Goal: Task Accomplishment & Management: Use online tool/utility

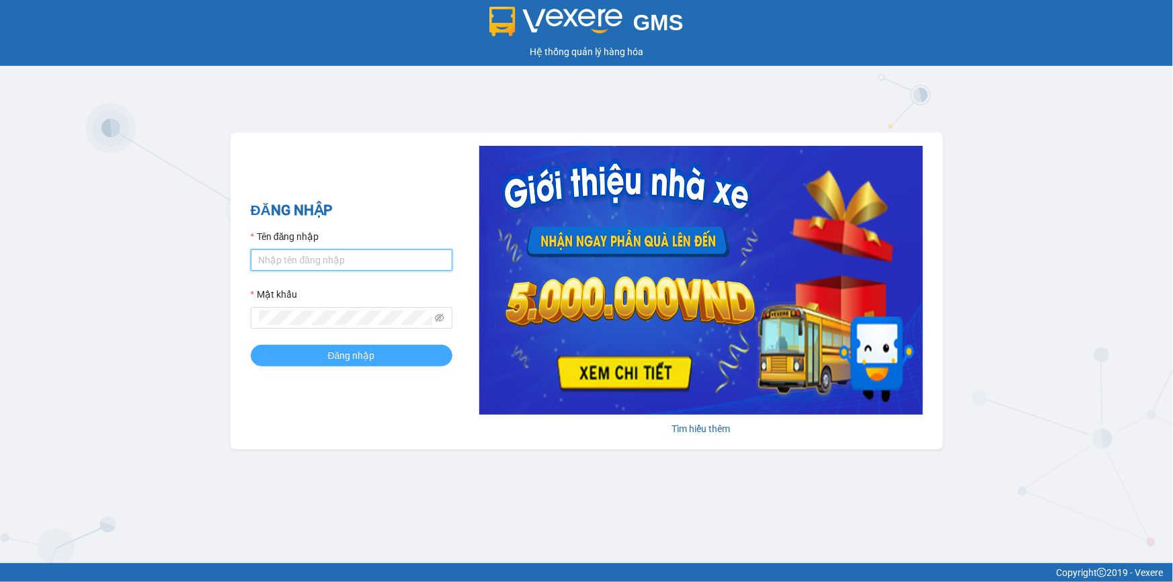
type input "nhaxe.vtd"
click at [349, 349] on span "Đăng nhập" at bounding box center [351, 355] width 47 height 15
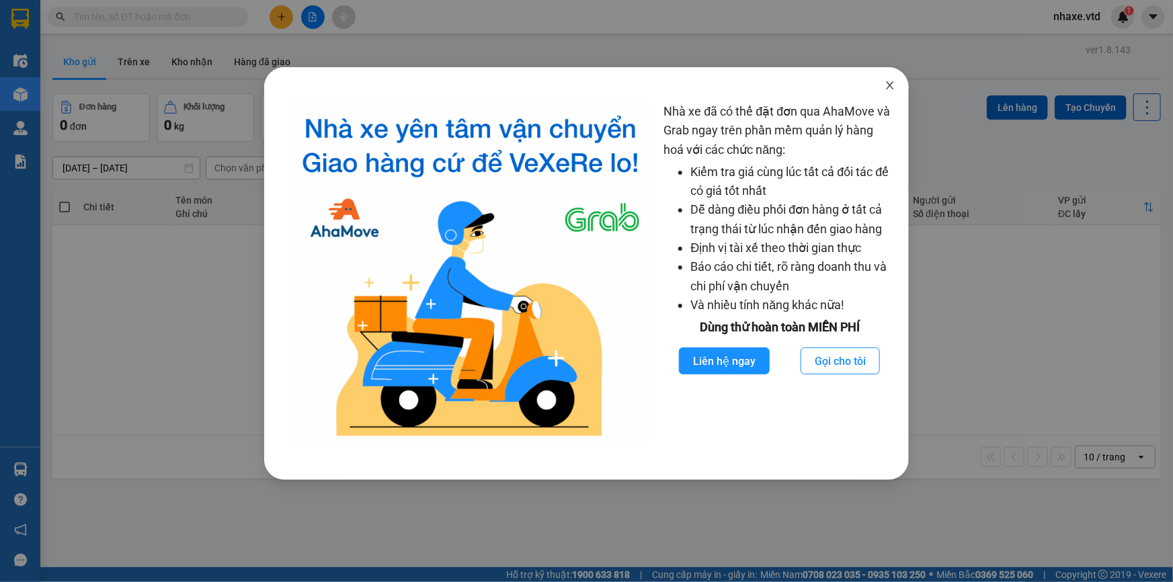
click at [887, 85] on icon "close" at bounding box center [889, 85] width 11 height 11
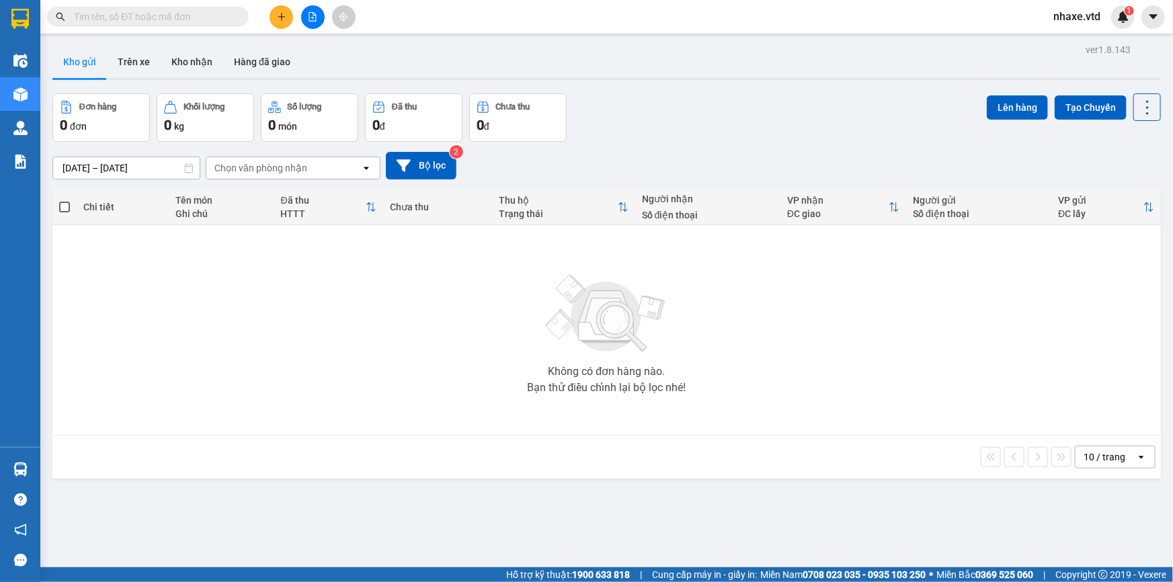
click at [191, 18] on input "text" at bounding box center [153, 16] width 159 height 15
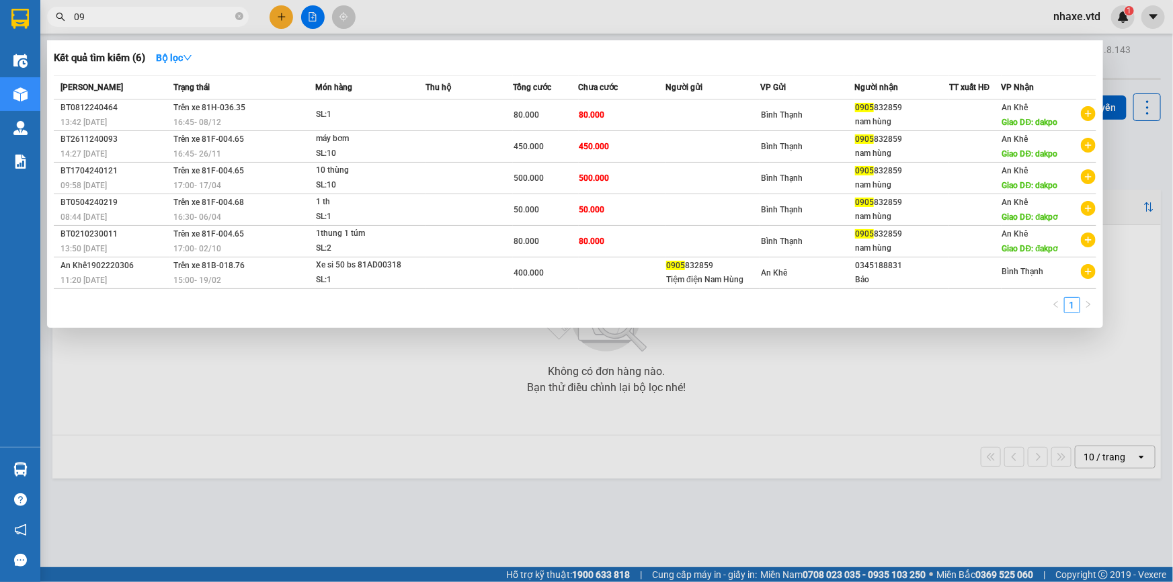
type input "0"
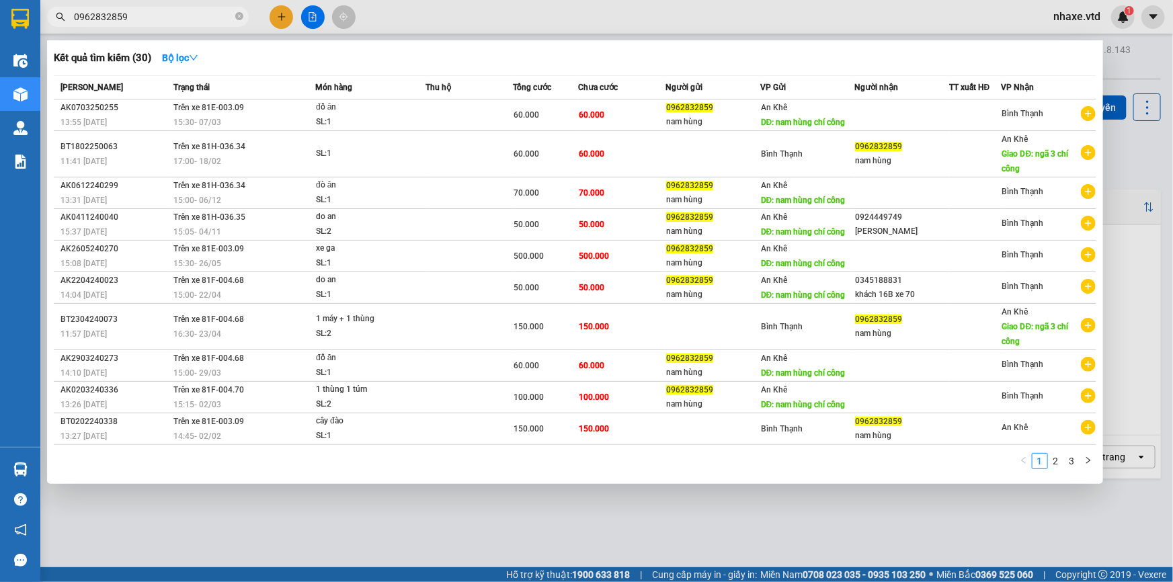
type input "0962832859"
